Goal: Task Accomplishment & Management: Complete application form

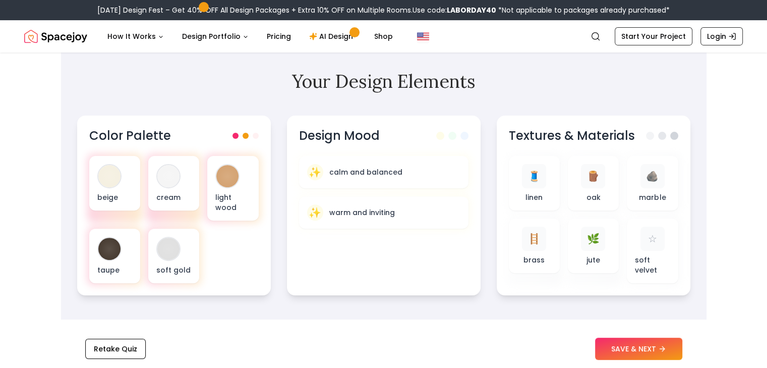
scroll to position [306, 0]
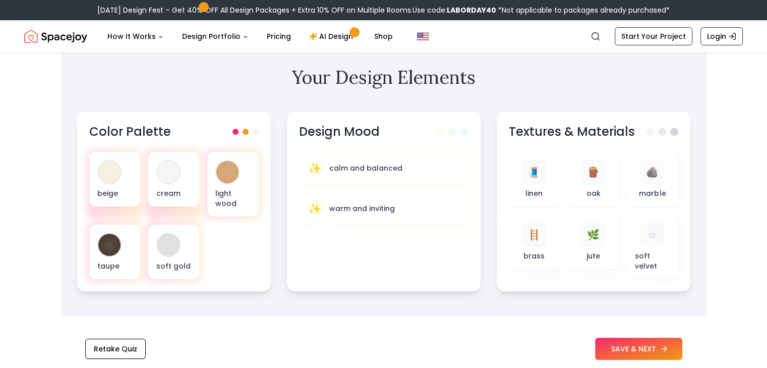
click at [633, 345] on button "SAVE & NEXT" at bounding box center [638, 348] width 87 height 22
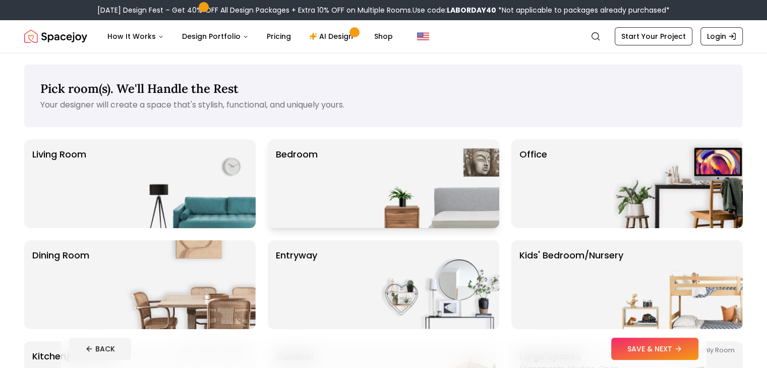
click at [349, 172] on div "Bedroom" at bounding box center [383, 183] width 231 height 89
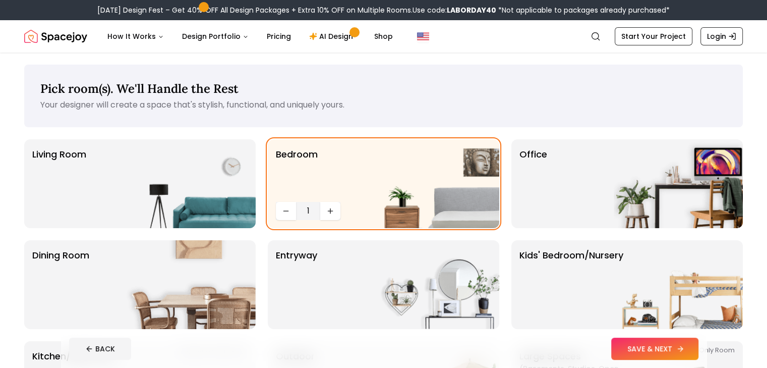
click at [666, 338] on button "SAVE & NEXT" at bounding box center [654, 348] width 87 height 22
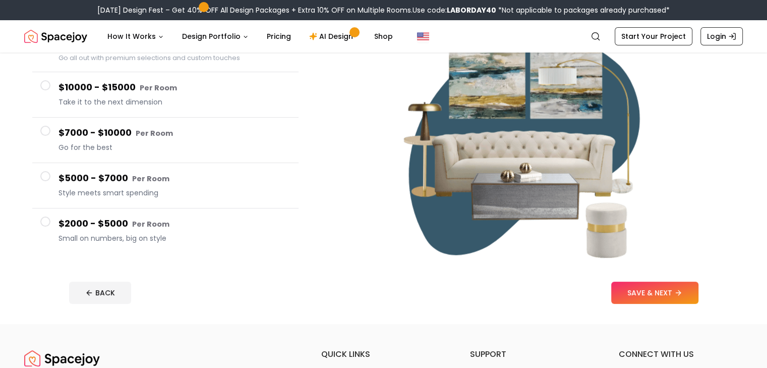
scroll to position [135, 0]
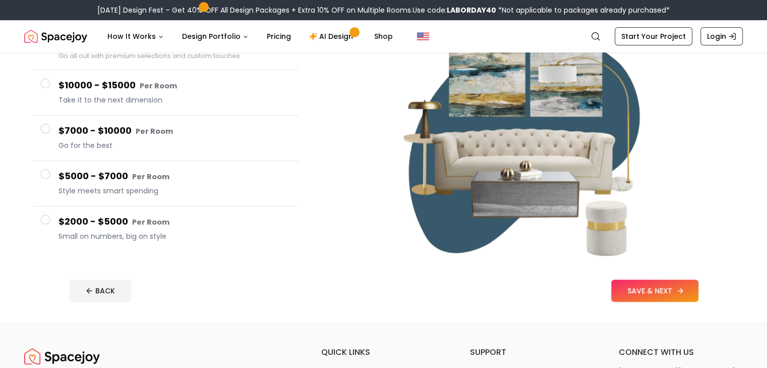
click at [675, 290] on button "SAVE & NEXT" at bounding box center [654, 290] width 87 height 22
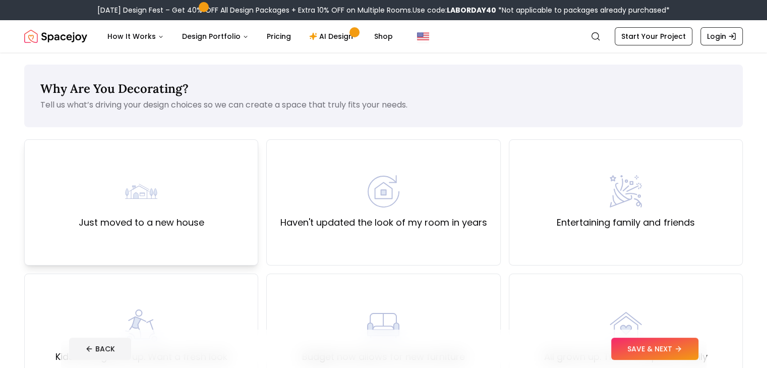
click at [215, 235] on div "Just moved to a new house" at bounding box center [141, 202] width 234 height 126
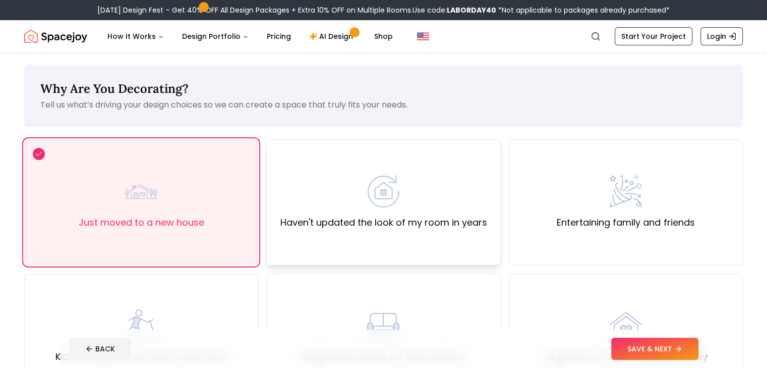
scroll to position [10, 0]
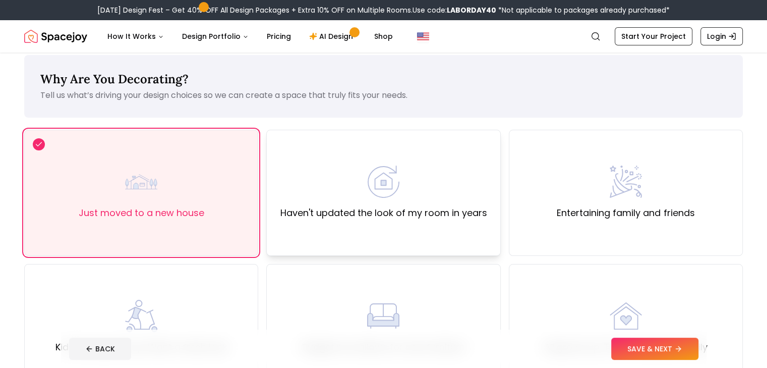
click at [432, 222] on div "Haven't updated the look of my room in years" at bounding box center [383, 193] width 234 height 126
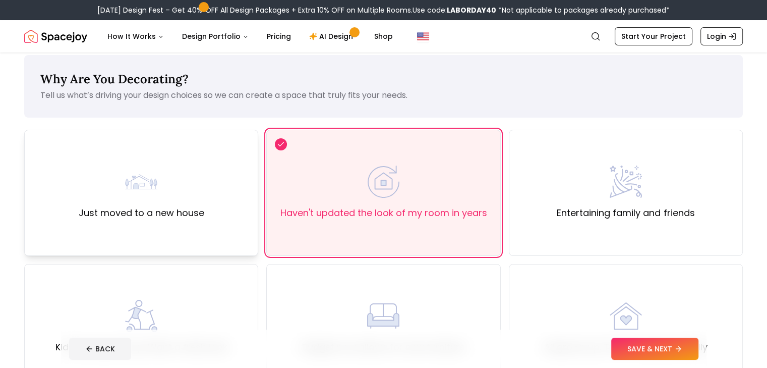
click at [218, 222] on div "Just moved to a new house" at bounding box center [141, 193] width 234 height 126
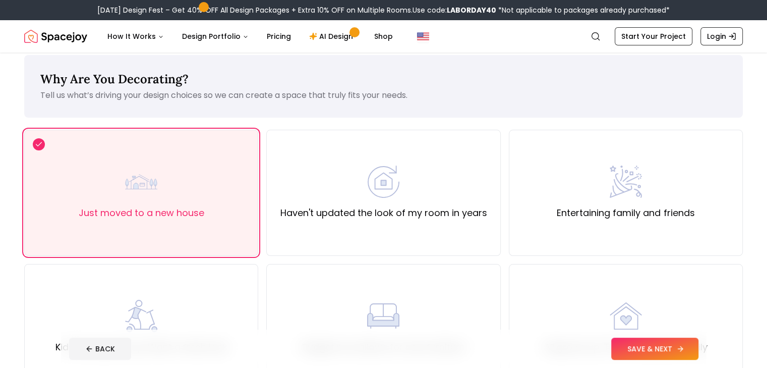
click at [671, 354] on button "SAVE & NEXT" at bounding box center [654, 348] width 87 height 22
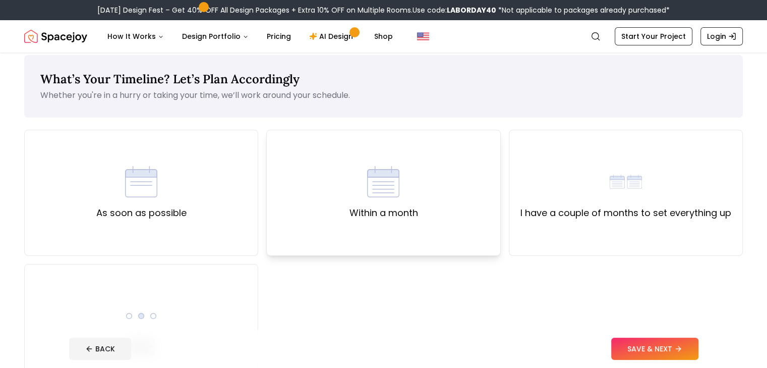
click at [453, 219] on div "Within a month" at bounding box center [383, 193] width 234 height 126
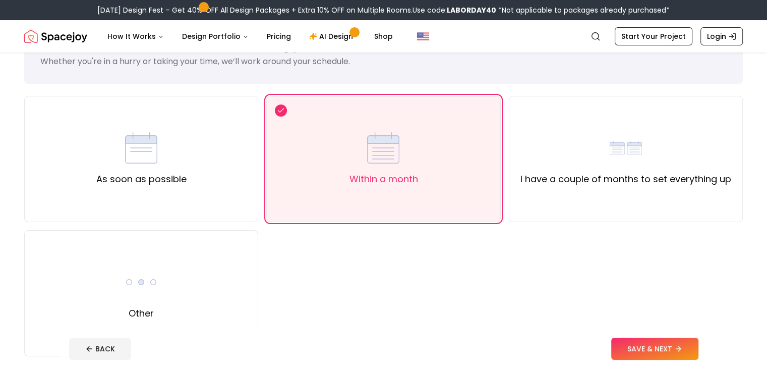
scroll to position [44, 0]
click at [661, 346] on button "SAVE & NEXT" at bounding box center [654, 348] width 87 height 22
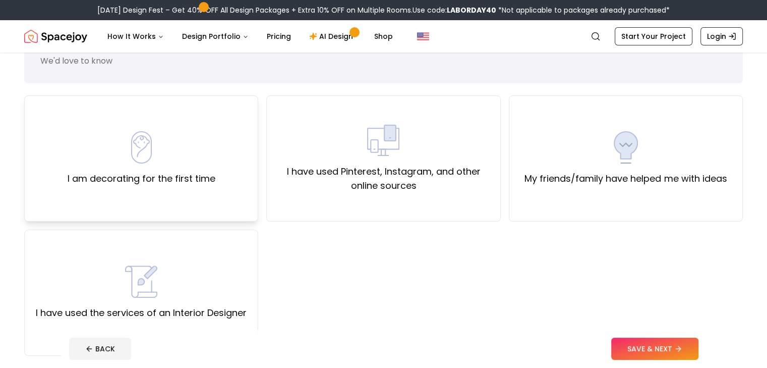
click at [200, 173] on label "I am decorating for the first time" at bounding box center [142, 178] width 148 height 14
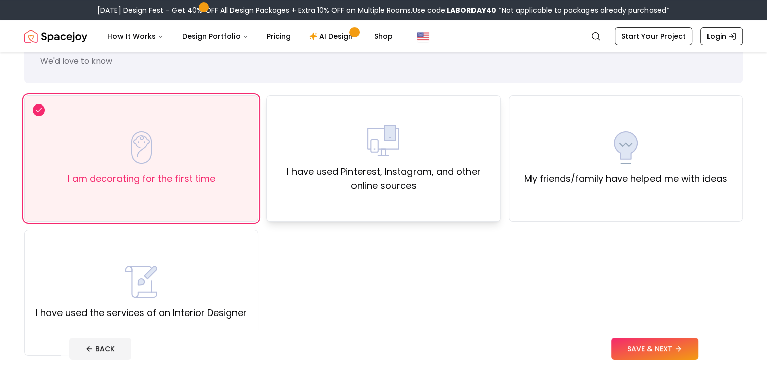
click at [368, 185] on label "I have used Pinterest, Instagram, and other online sources" at bounding box center [383, 178] width 217 height 28
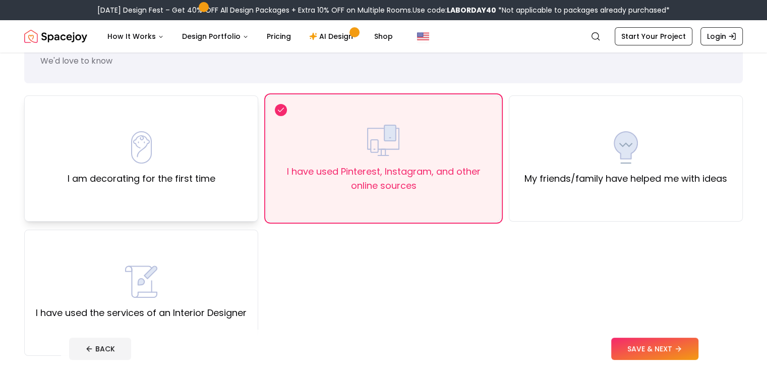
click at [175, 181] on label "I am decorating for the first time" at bounding box center [142, 178] width 148 height 14
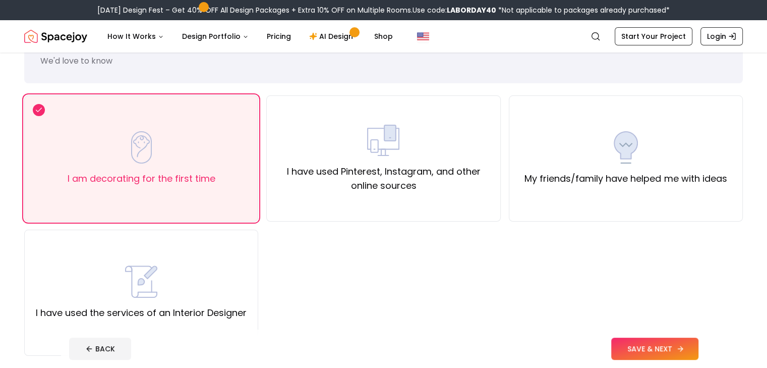
click at [698, 345] on button "SAVE & NEXT" at bounding box center [654, 348] width 87 height 22
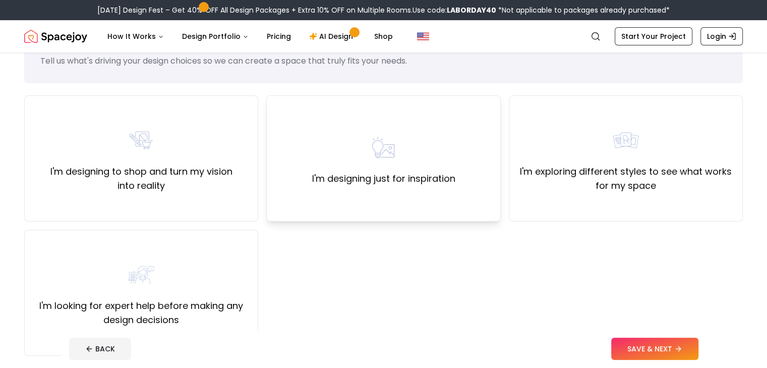
click at [350, 192] on div "I'm designing just for inspiration" at bounding box center [383, 158] width 234 height 126
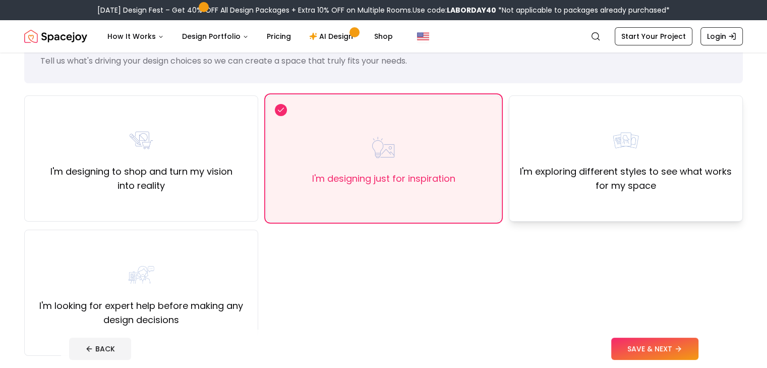
click at [634, 192] on div "I'm exploring different styles to see what works for my space" at bounding box center [626, 158] width 234 height 126
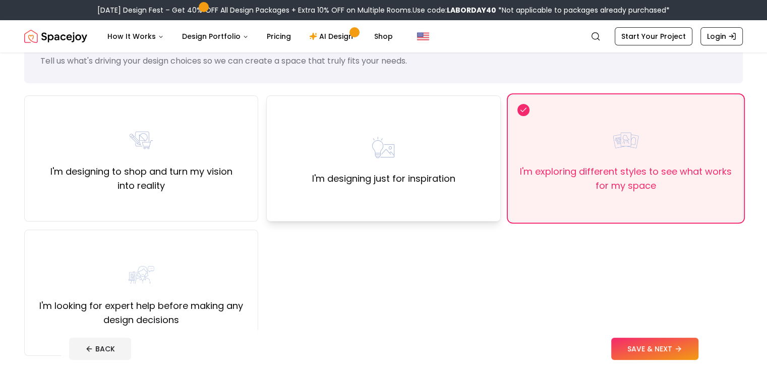
click at [463, 177] on div "I'm designing just for inspiration" at bounding box center [383, 158] width 234 height 126
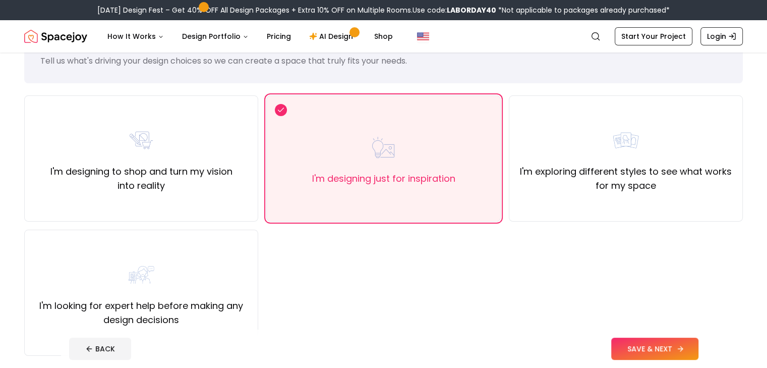
click at [656, 346] on button "SAVE & NEXT" at bounding box center [654, 348] width 87 height 22
